Goal: Understand process/instructions

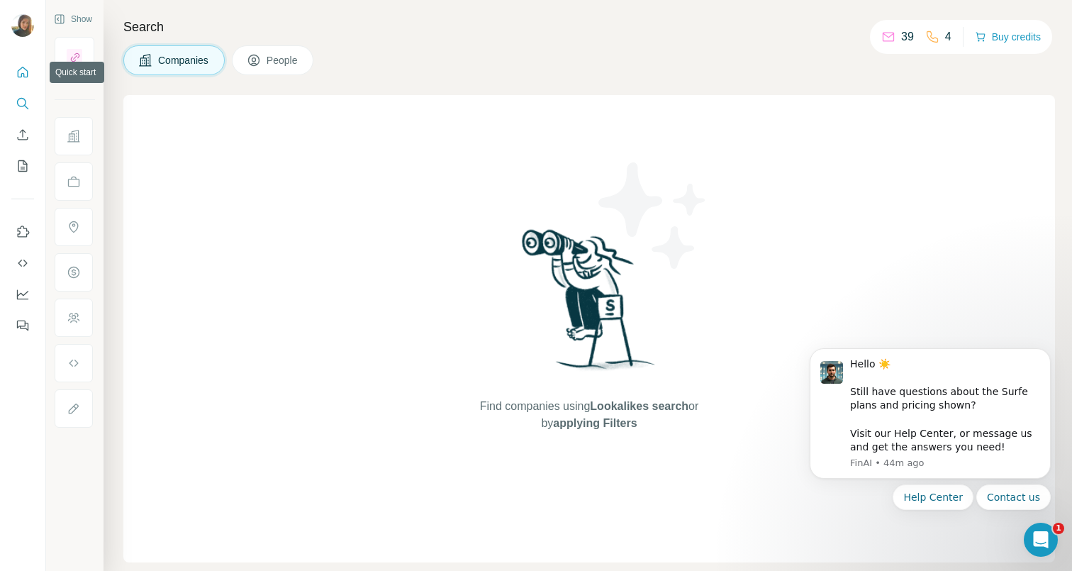
click at [23, 72] on icon "Quick start" at bounding box center [23, 72] width 14 height 14
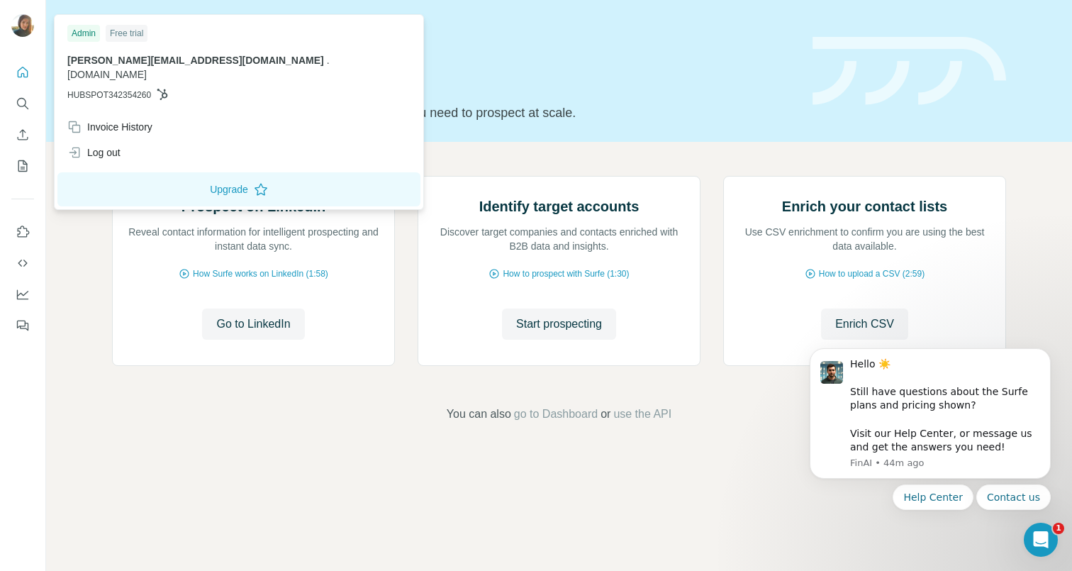
click at [23, 28] on img at bounding box center [22, 25] width 23 height 23
click at [70, 442] on div "Prospect on LinkedIn Reveal contact information for intelligent prospecting and…" at bounding box center [559, 299] width 1026 height 315
